Goal: Find specific page/section: Find specific page/section

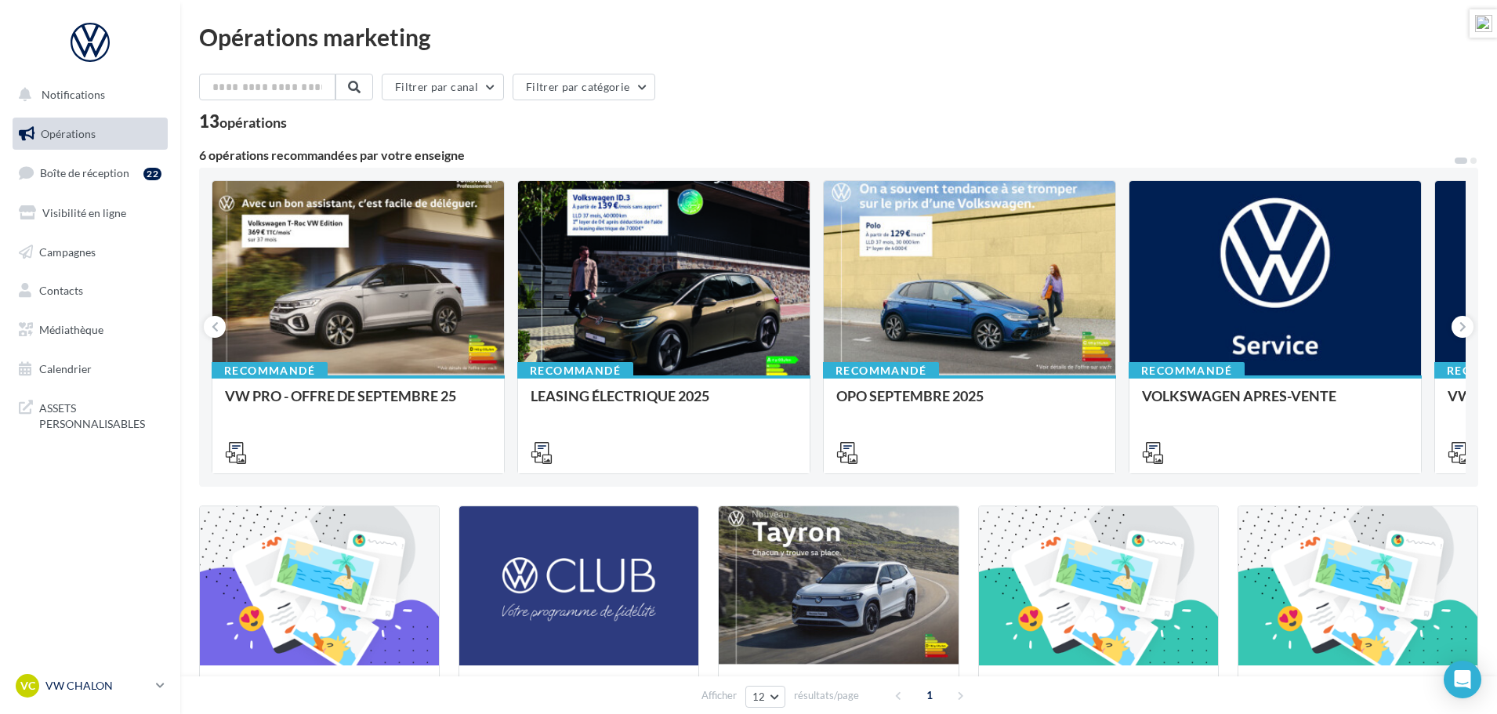
click at [76, 677] on div "VC VW CHALON vw-cha-dup" at bounding box center [83, 686] width 134 height 24
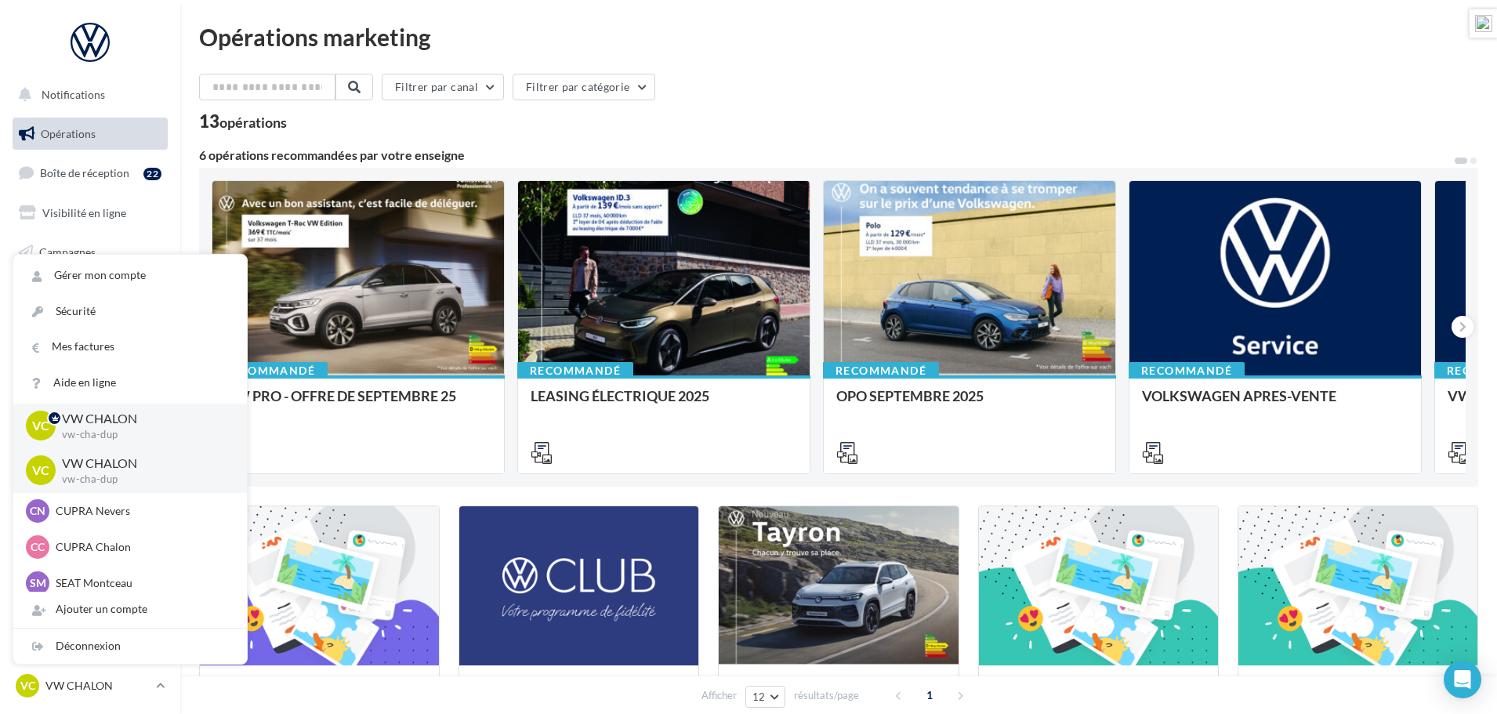
click at [500, 135] on div "Filtrer par canal Filtrer par catégorie 13 opérations 6 opérations recommandées…" at bounding box center [838, 583] width 1279 height 1018
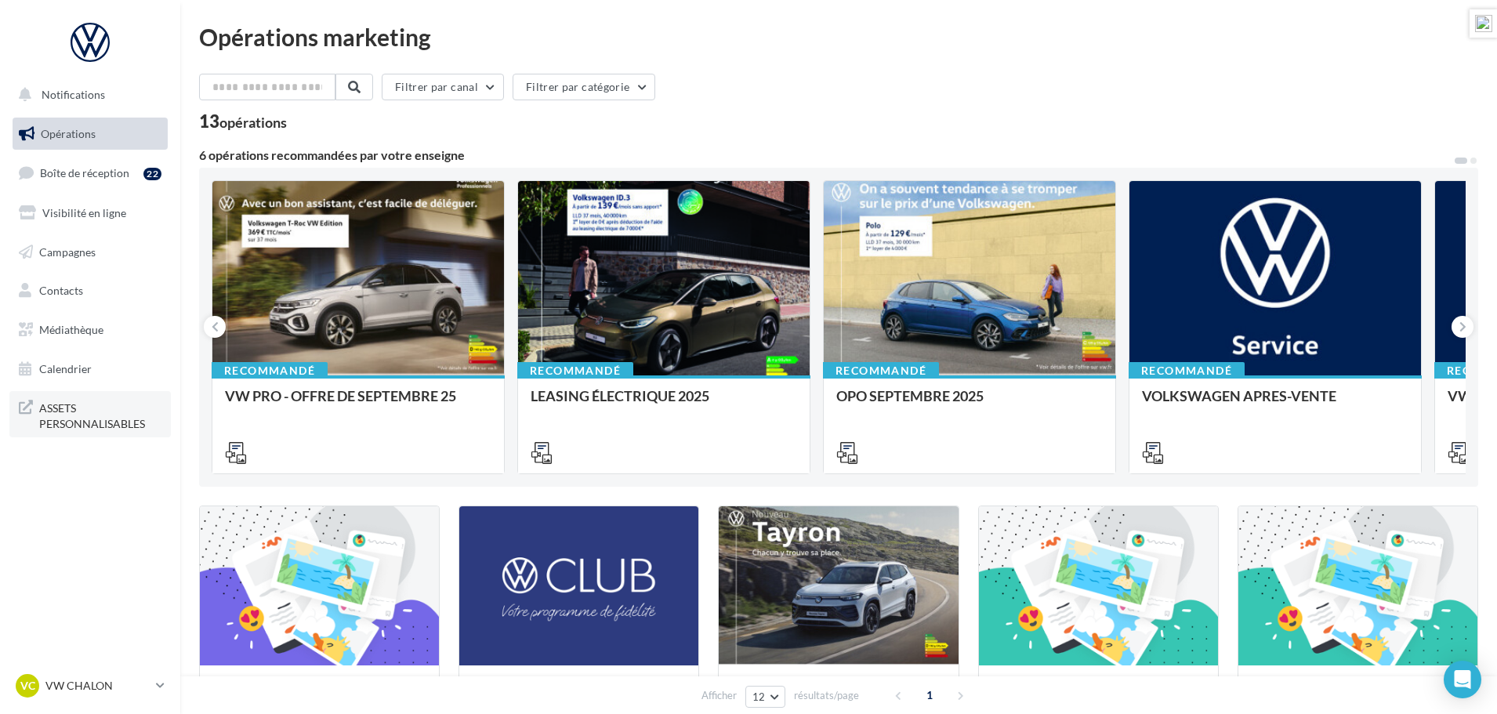
click at [82, 420] on span "ASSETS PERSONNALISABLES" at bounding box center [100, 414] width 122 height 34
